Goal: Information Seeking & Learning: Compare options

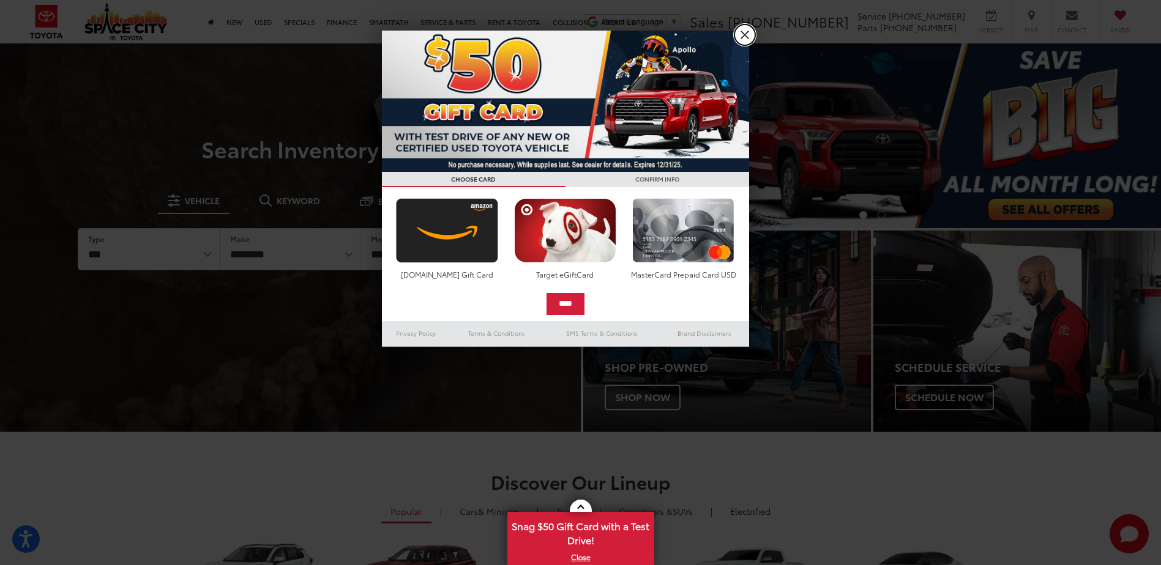
click at [742, 37] on link "X" at bounding box center [744, 34] width 21 height 21
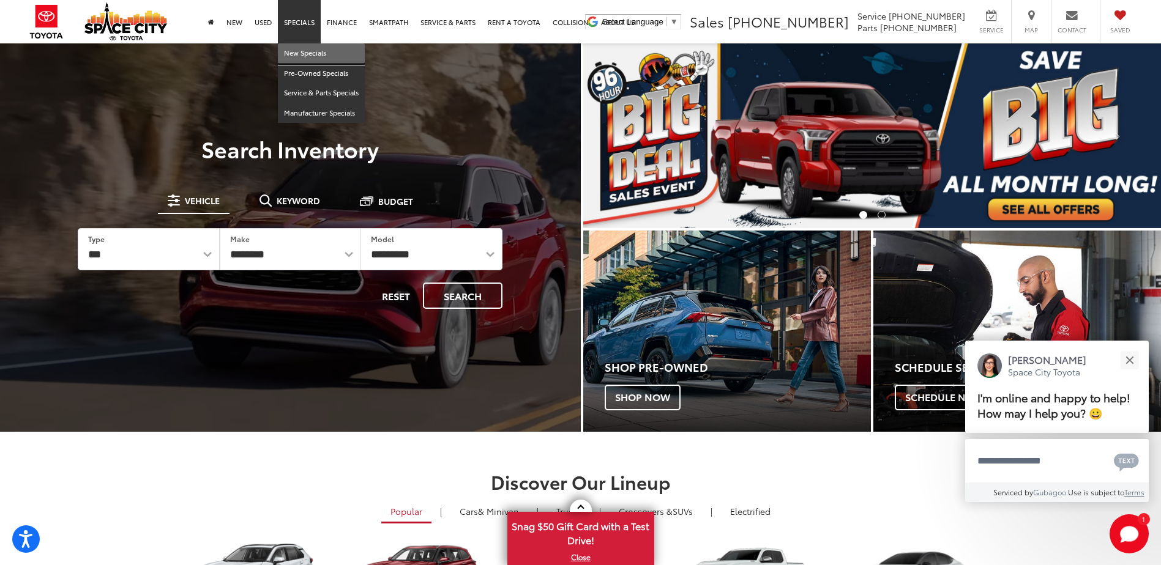
click at [305, 53] on link "New Specials" at bounding box center [321, 53] width 87 height 20
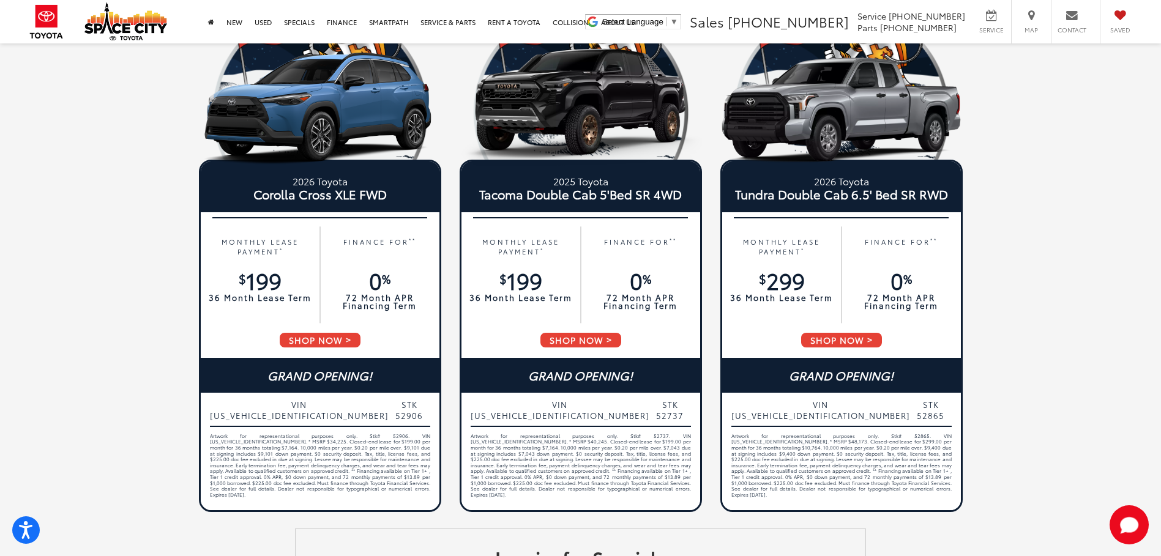
scroll to position [644, 0]
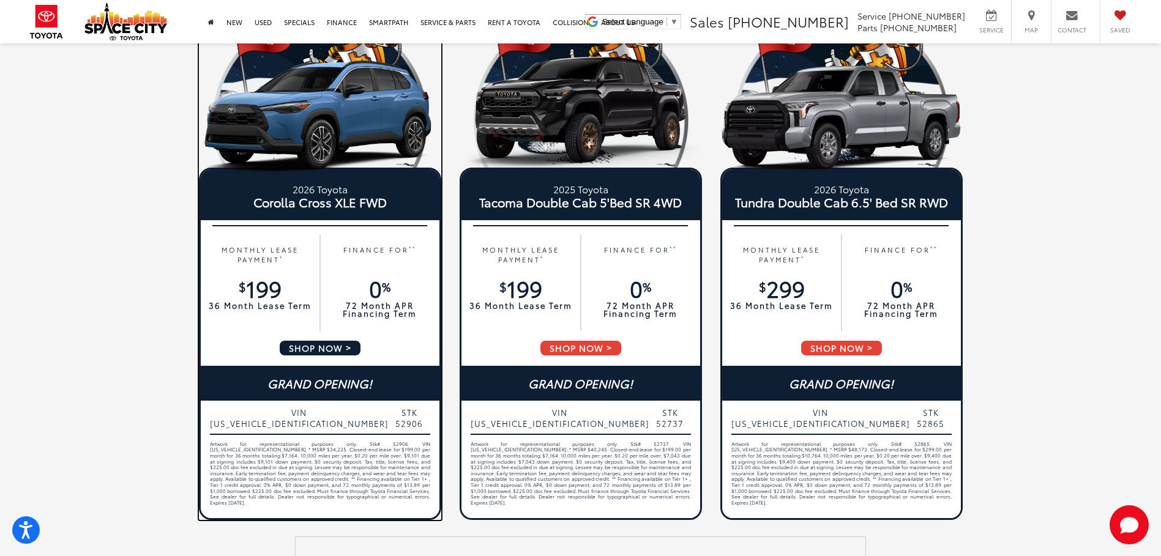
click at [359, 206] on span "Corolla Cross XLE FWD" at bounding box center [320, 202] width 220 height 12
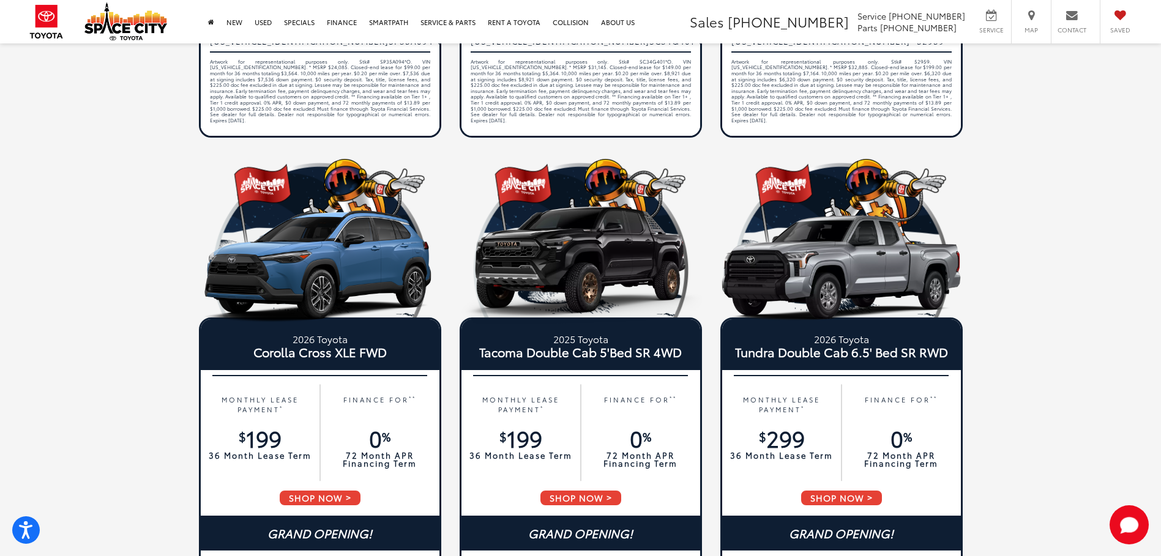
scroll to position [0, 0]
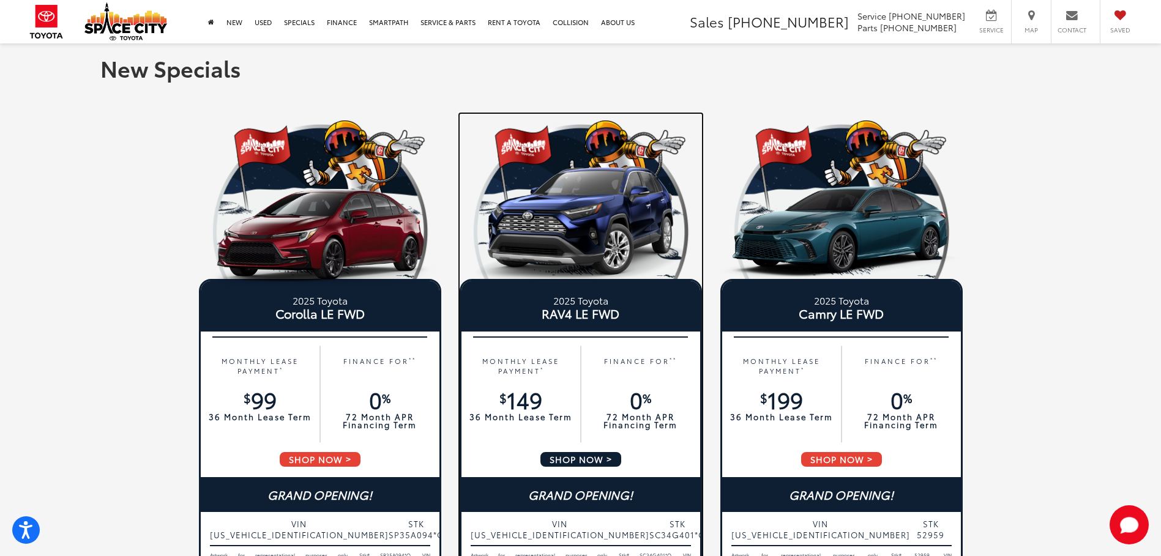
click at [592, 313] on span "RAV4 LE FWD" at bounding box center [581, 313] width 220 height 12
